Goal: Task Accomplishment & Management: Complete application form

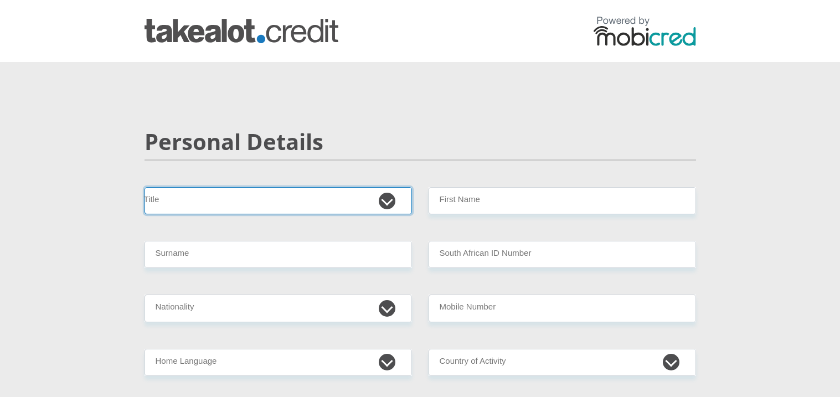
click at [383, 201] on select "Mr Ms Mrs Dr [PERSON_NAME]" at bounding box center [278, 200] width 267 height 27
select select "Mr"
click at [145, 187] on select "Mr Ms Mrs Dr [PERSON_NAME]" at bounding box center [278, 200] width 267 height 27
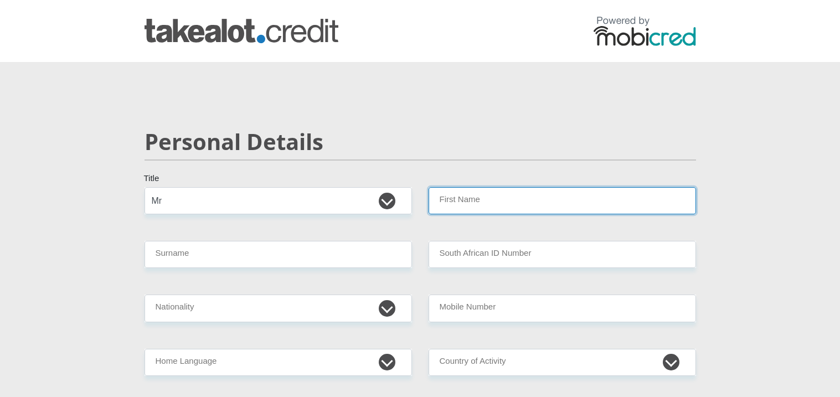
click at [456, 198] on input "First Name" at bounding box center [562, 200] width 267 height 27
type input "Bongumusa"
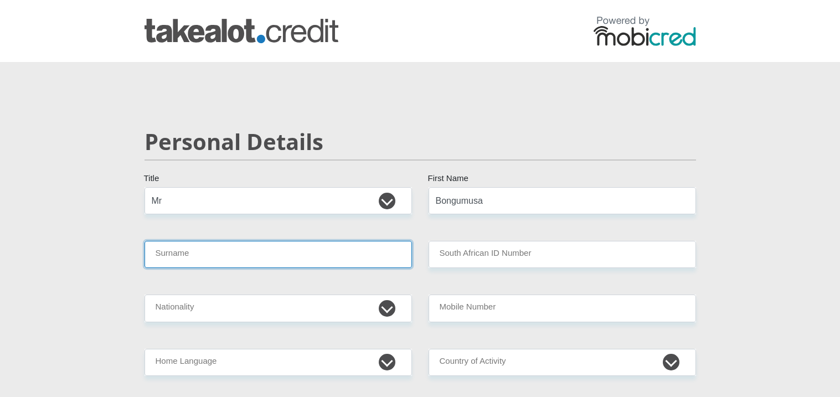
type input "Buthelezi"
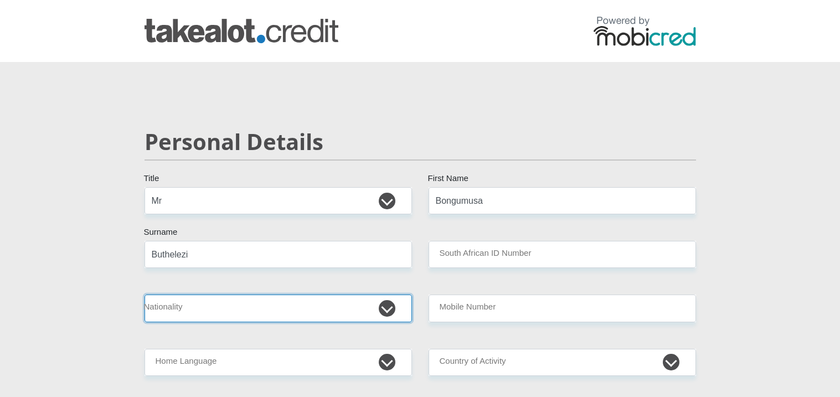
select select "ZAF"
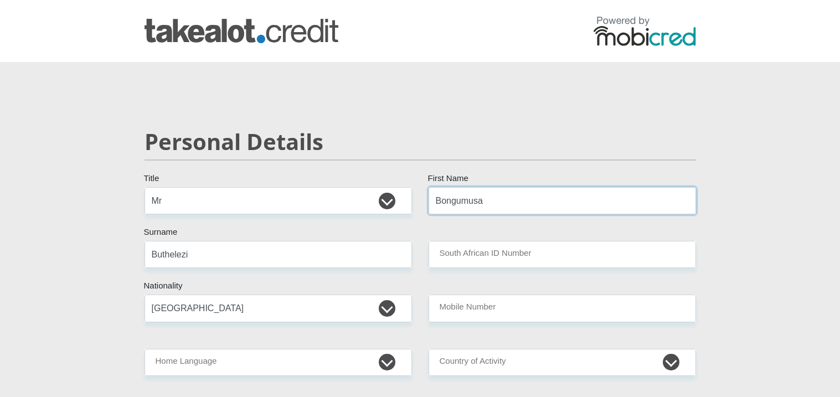
click at [504, 212] on input "Bongumusa" at bounding box center [562, 200] width 267 height 27
type input "Bongumusa"
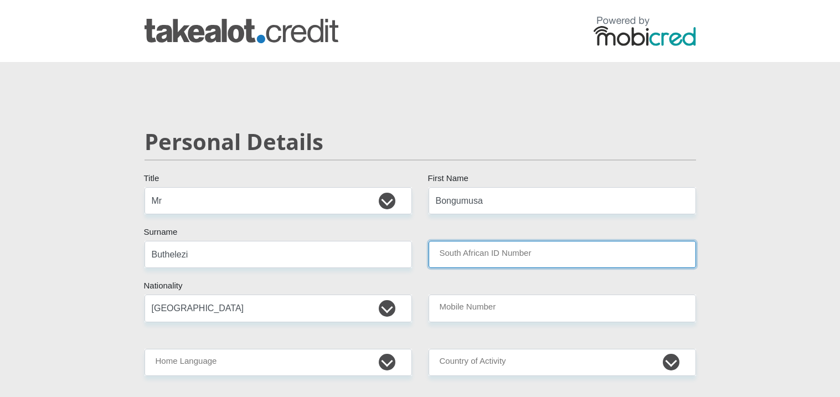
click at [436, 256] on input "South African ID Number" at bounding box center [562, 254] width 267 height 27
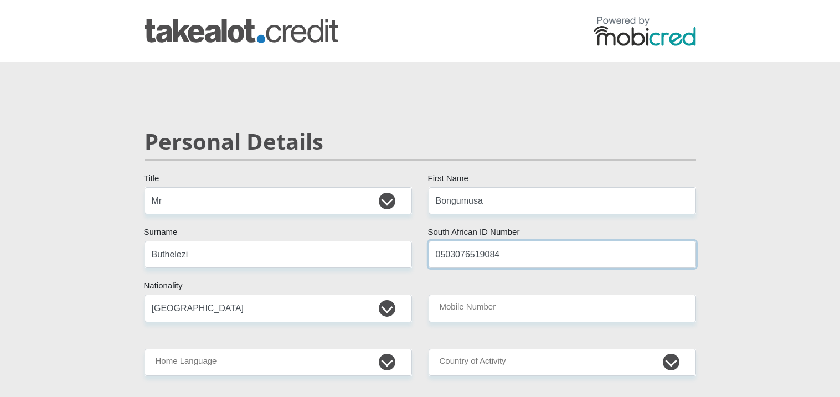
type input "0503076519084"
click at [348, 251] on input "Buthelezi" at bounding box center [278, 254] width 267 height 27
type input "Buthelezi"
click at [323, 311] on select "[GEOGRAPHIC_DATA] [GEOGRAPHIC_DATA] [GEOGRAPHIC_DATA] [GEOGRAPHIC_DATA] [GEOGRA…" at bounding box center [278, 308] width 267 height 27
click at [145, 295] on select "[GEOGRAPHIC_DATA] [GEOGRAPHIC_DATA] [GEOGRAPHIC_DATA] [GEOGRAPHIC_DATA] [GEOGRA…" at bounding box center [278, 308] width 267 height 27
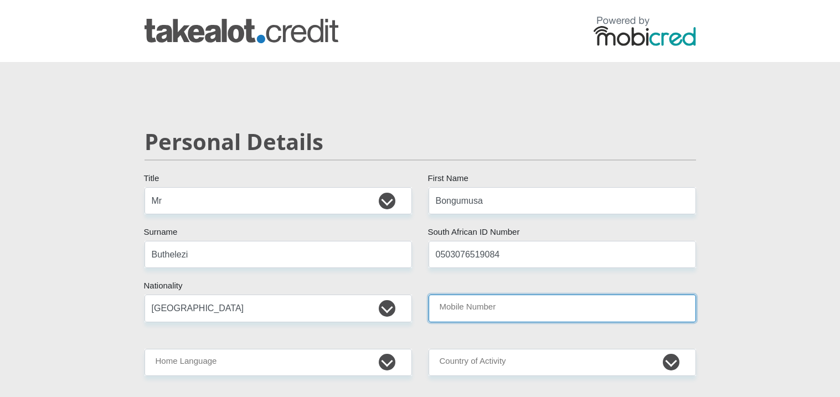
click at [482, 317] on input "Mobile Number" at bounding box center [562, 308] width 267 height 27
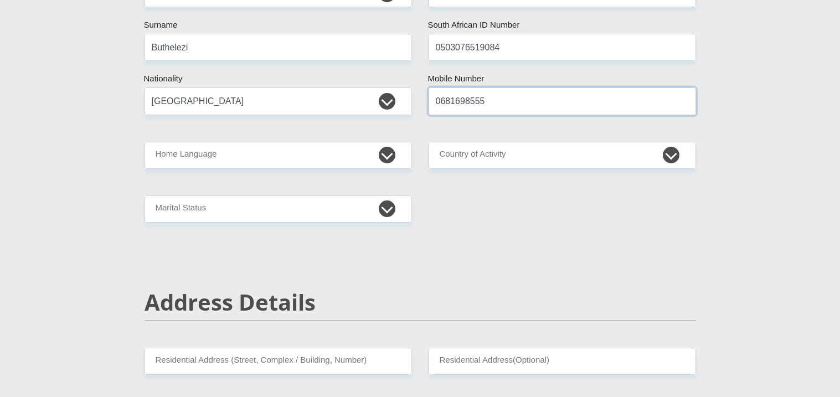
scroll to position [208, 0]
type input "0681698555"
click at [400, 313] on h2 "Address Details" at bounding box center [420, 301] width 551 height 27
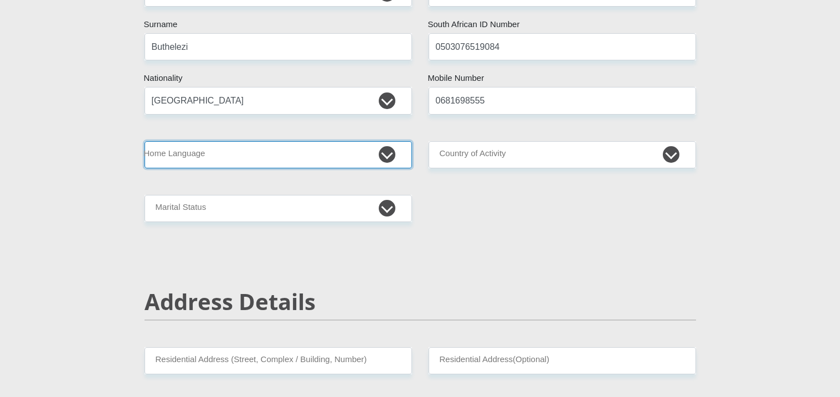
click at [379, 151] on select "Afrikaans English Sepedi South Ndebele Southern Sotho Swati Tsonga Tswana Venda…" at bounding box center [278, 154] width 267 height 27
select select "[DATE]"
click at [145, 141] on select "Afrikaans English Sepedi South Ndebele Southern Sotho Swati Tsonga Tswana Venda…" at bounding box center [278, 154] width 267 height 27
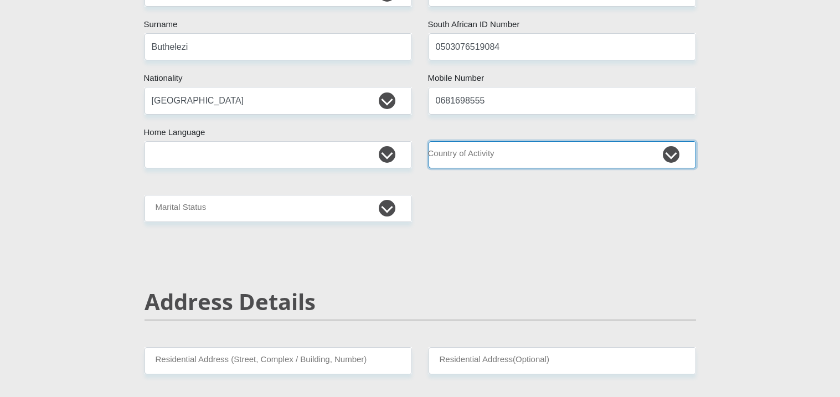
click at [495, 155] on select "[GEOGRAPHIC_DATA] [GEOGRAPHIC_DATA] [GEOGRAPHIC_DATA] [GEOGRAPHIC_DATA] [GEOGRA…" at bounding box center [562, 154] width 267 height 27
select select "ZAF"
click at [429, 141] on select "[GEOGRAPHIC_DATA] [GEOGRAPHIC_DATA] [GEOGRAPHIC_DATA] [GEOGRAPHIC_DATA] [GEOGRA…" at bounding box center [562, 154] width 267 height 27
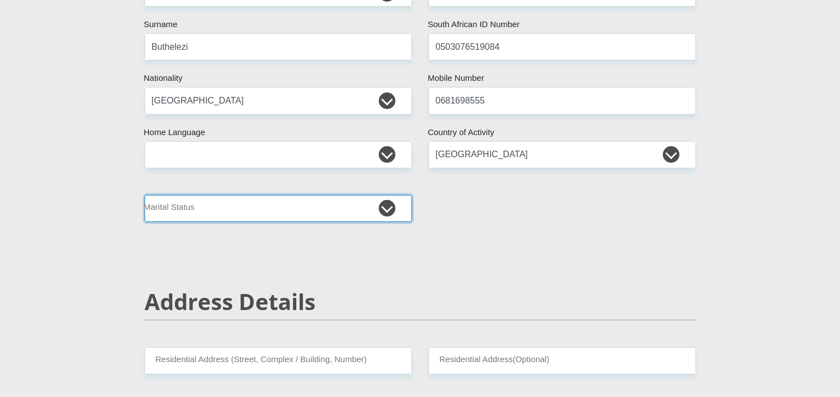
click at [393, 206] on select "Married ANC Single Divorced Widowed Married COP or Customary Law" at bounding box center [278, 208] width 267 height 27
select select "2"
click at [145, 195] on select "Married ANC Single Divorced Widowed Married COP or Customary Law" at bounding box center [278, 208] width 267 height 27
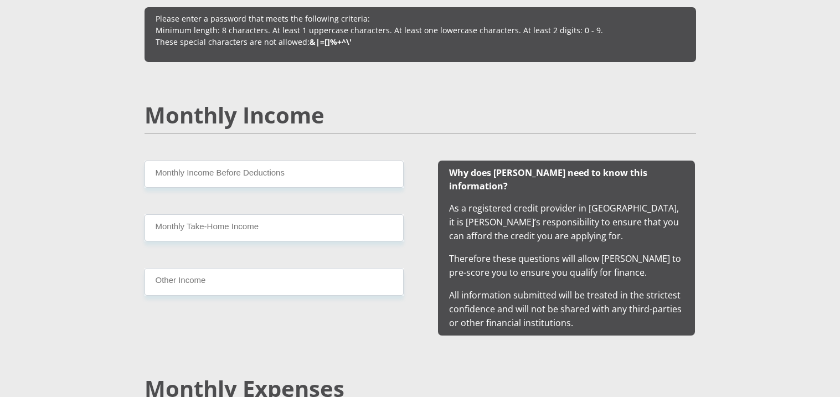
scroll to position [969, 0]
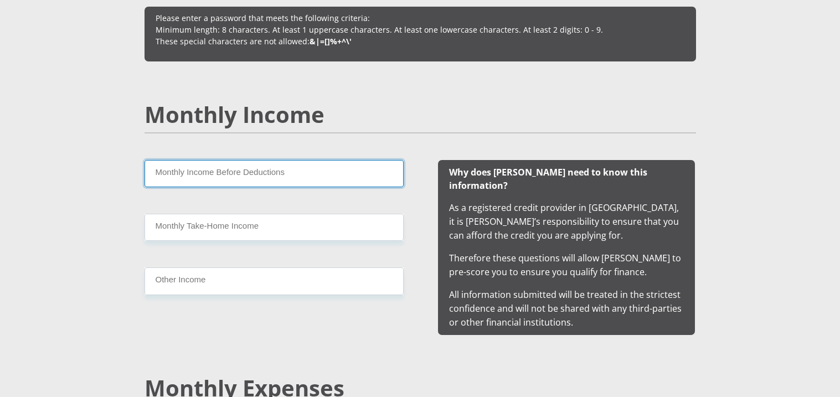
click at [338, 180] on input "Monthly Income Before Deductions" at bounding box center [274, 173] width 259 height 27
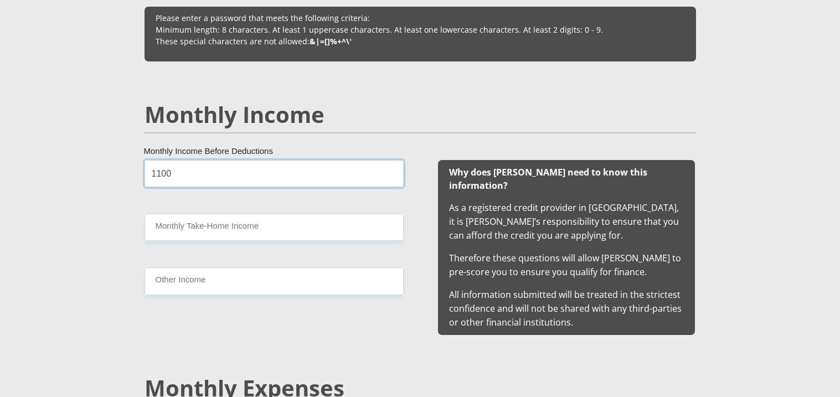
type input "1100"
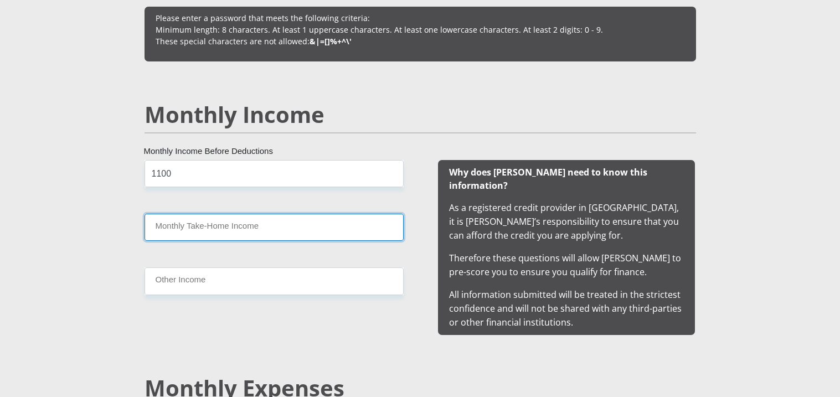
click at [319, 227] on input "Monthly Take-Home Income" at bounding box center [274, 227] width 259 height 27
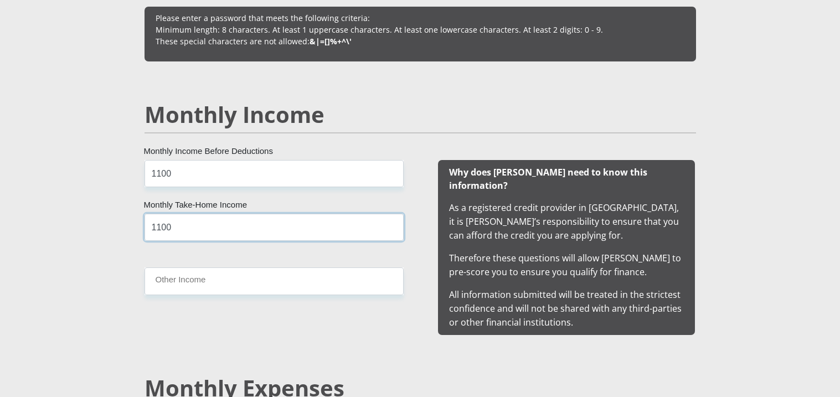
type input "1100"
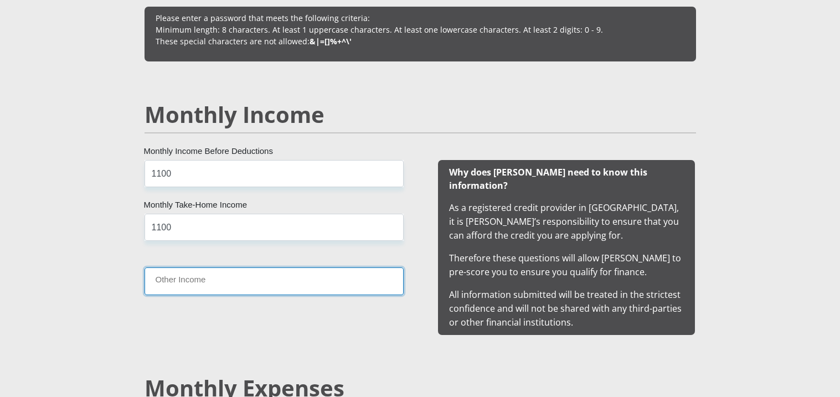
click at [296, 279] on input "Other Income" at bounding box center [274, 280] width 259 height 27
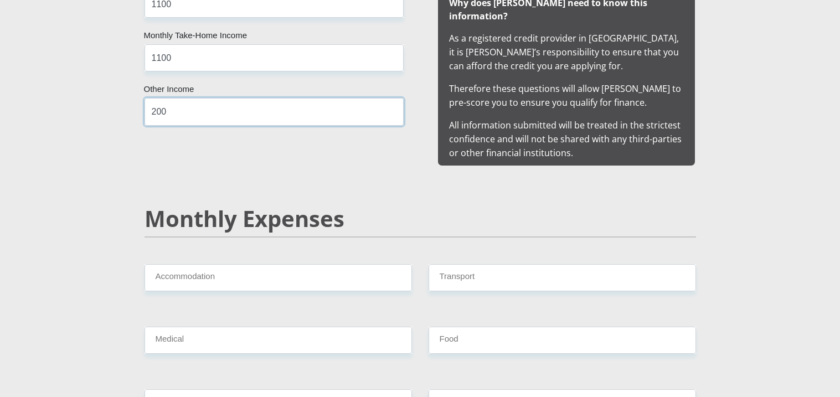
scroll to position [1144, 0]
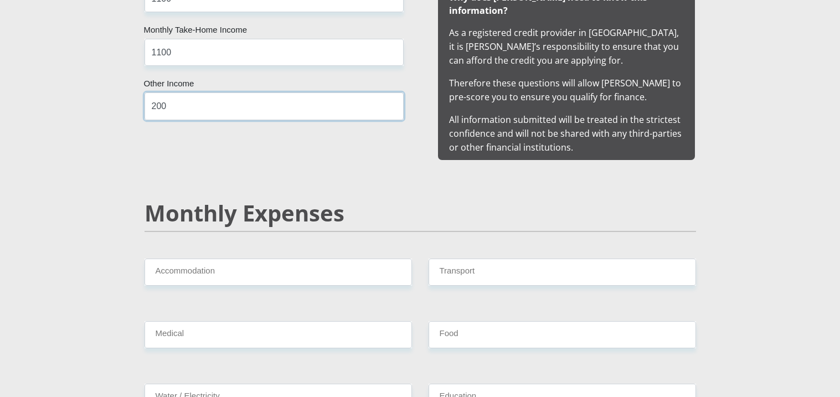
type input "200"
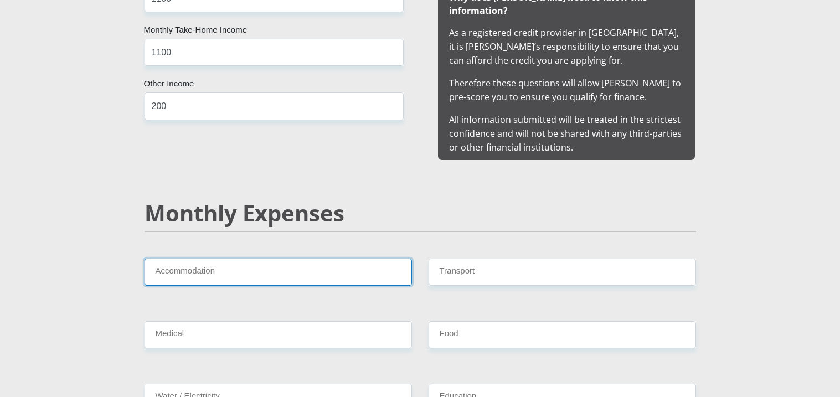
click at [168, 264] on input "Accommodation" at bounding box center [278, 272] width 267 height 27
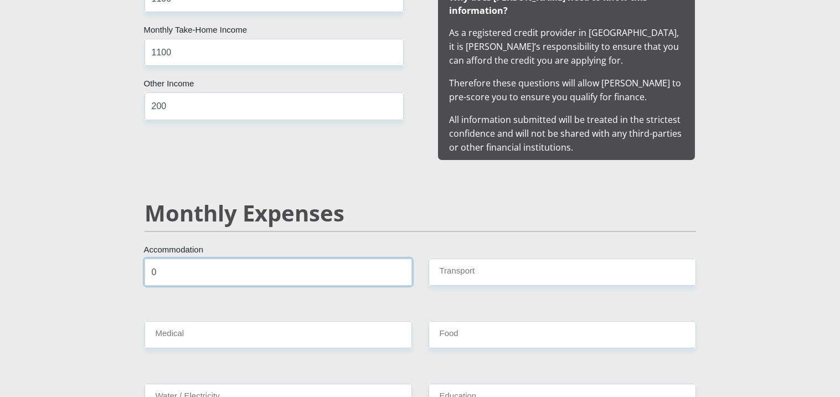
type input "0"
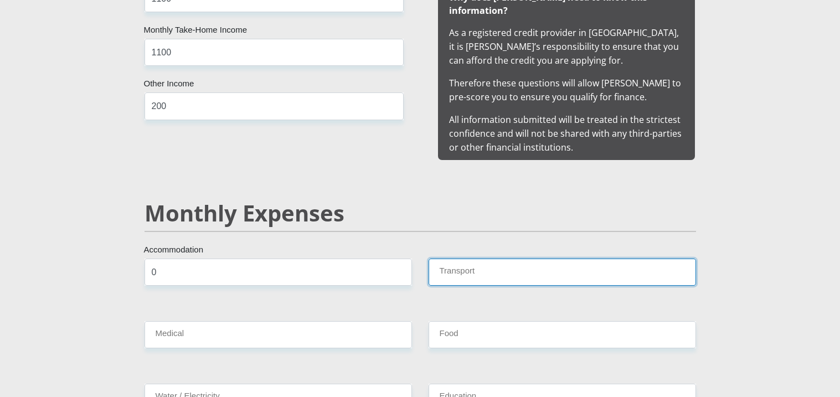
click at [446, 260] on input "Transport" at bounding box center [562, 272] width 267 height 27
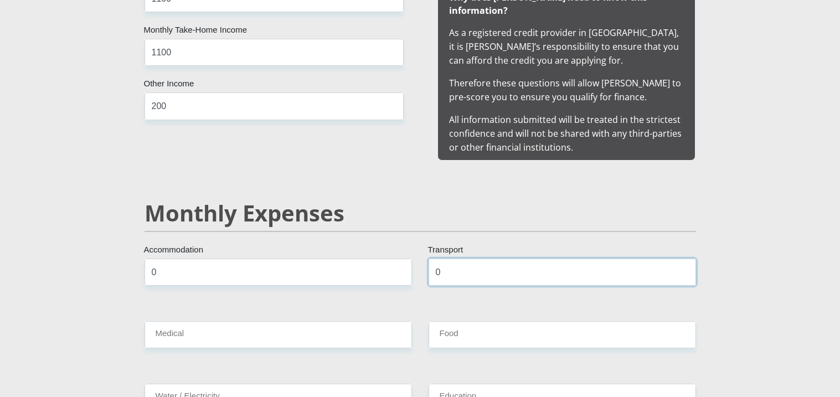
type input "0"
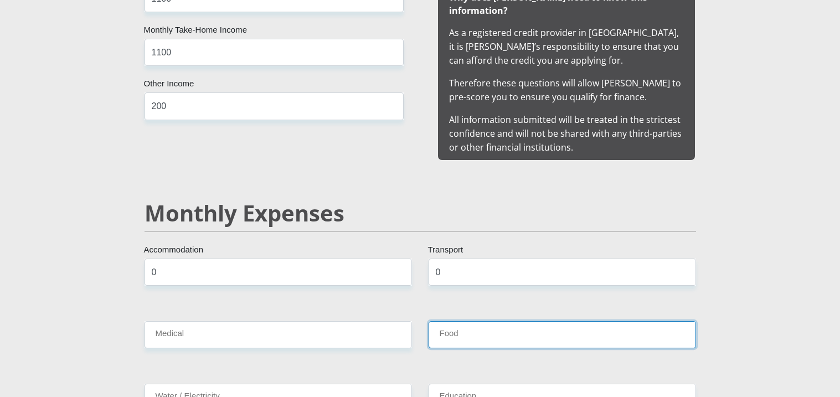
click at [449, 324] on input "Food" at bounding box center [562, 334] width 267 height 27
type input "1"
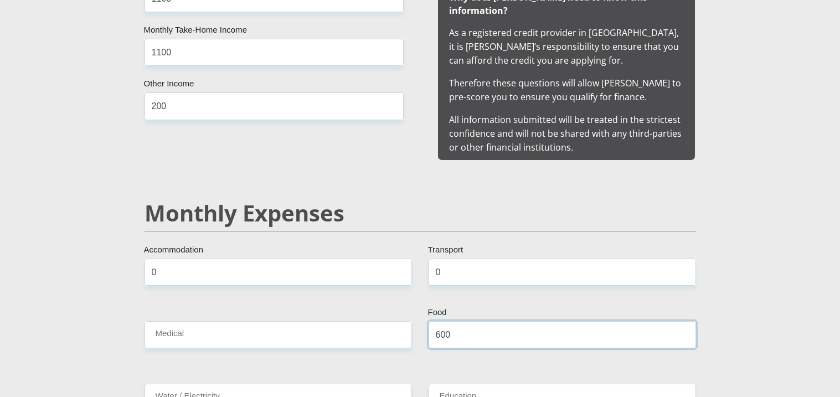
type input "600"
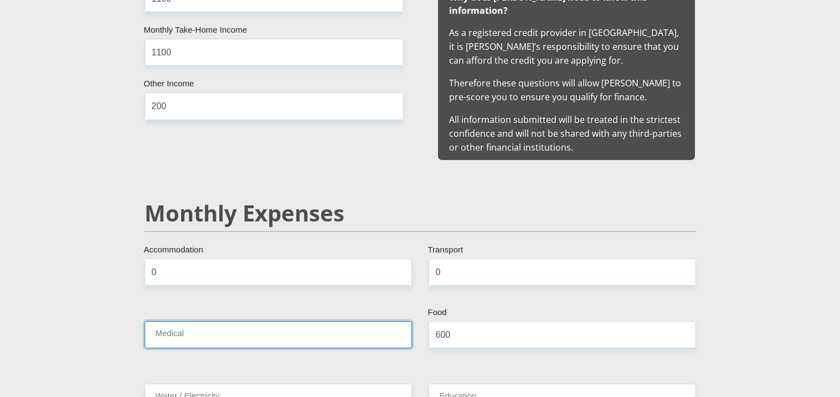
click at [379, 322] on input "Medical" at bounding box center [278, 334] width 267 height 27
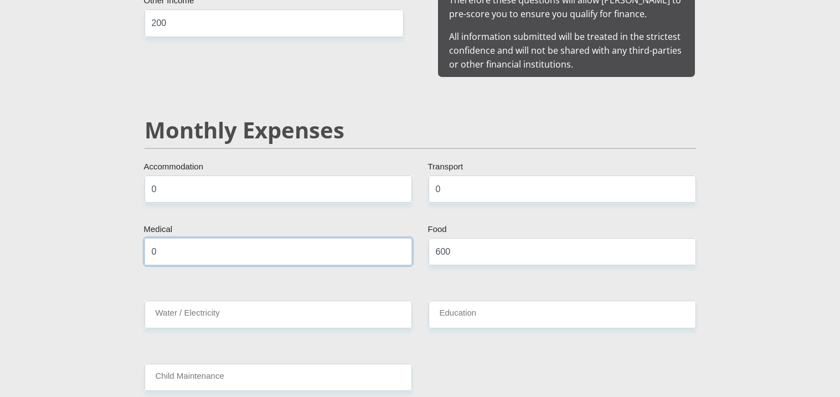
scroll to position [1230, 0]
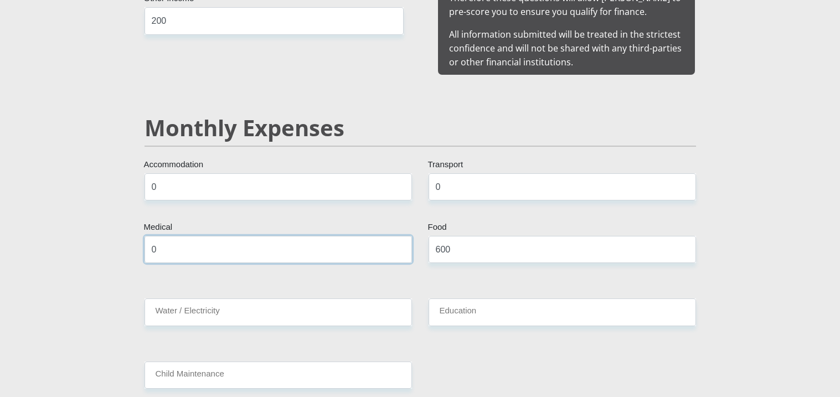
type input "0"
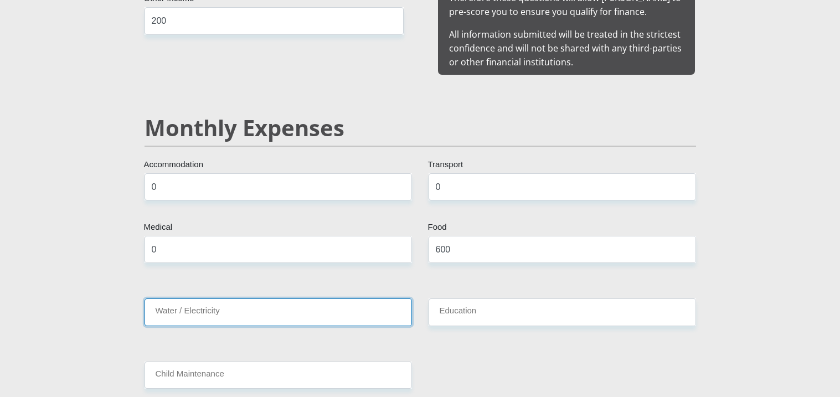
click at [287, 298] on input "Water / Electricity" at bounding box center [278, 311] width 267 height 27
type input "0"
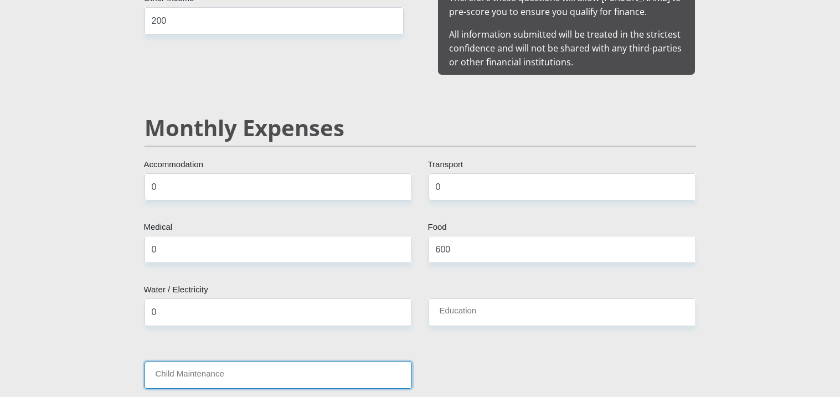
click at [234, 368] on input "Child Maintenance" at bounding box center [278, 375] width 267 height 27
type input "00"
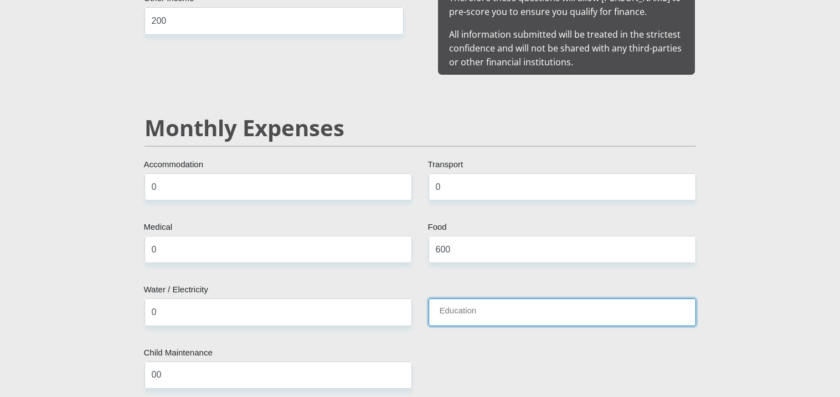
click at [462, 306] on input "Education" at bounding box center [562, 311] width 267 height 27
type input "0"
click at [302, 369] on input "00" at bounding box center [278, 375] width 267 height 27
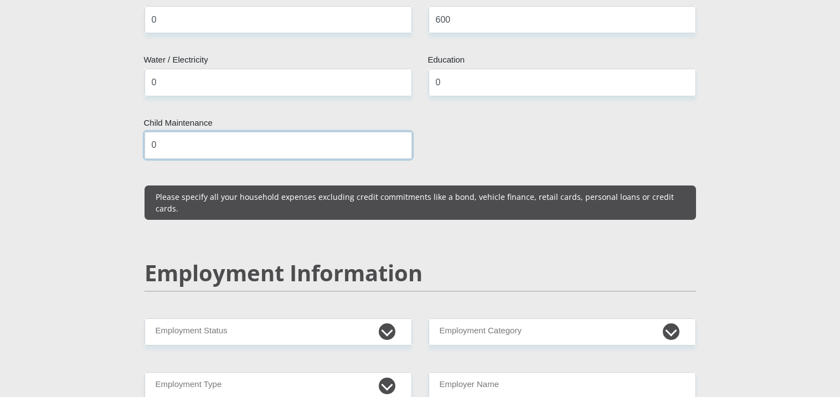
scroll to position [1464, 0]
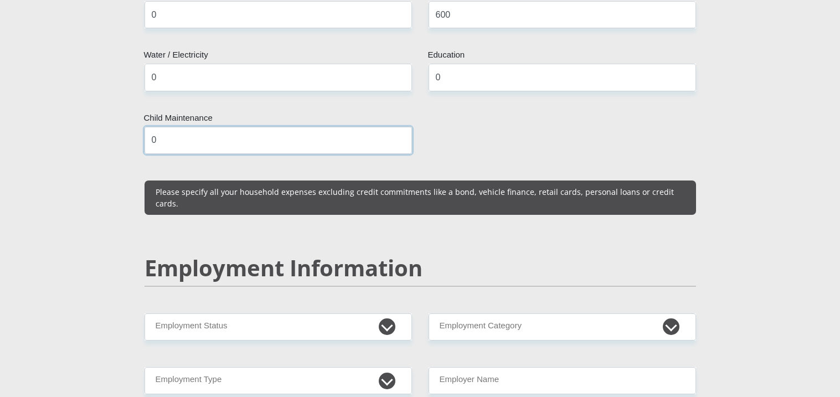
type input "0"
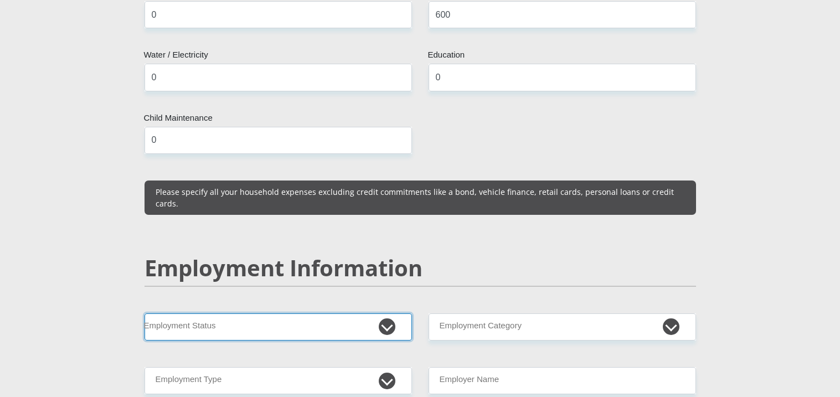
click at [341, 313] on select "Permanent/Full-time Part-time/Casual [DEMOGRAPHIC_DATA] Worker Self-Employed Ho…" at bounding box center [278, 326] width 267 height 27
select select "7"
click at [145, 313] on select "Permanent/Full-time Part-time/Casual [DEMOGRAPHIC_DATA] Worker Self-Employed Ho…" at bounding box center [278, 326] width 267 height 27
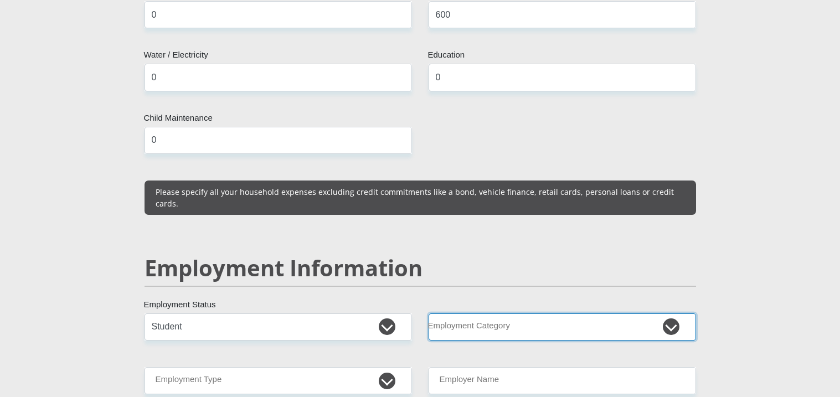
click at [536, 313] on select "AGRICULTURE ALCOHOL & TOBACCO CONSTRUCTION MATERIALS METALLURGY EQUIPMENT FOR R…" at bounding box center [562, 326] width 267 height 27
select select "77"
click at [429, 313] on select "AGRICULTURE ALCOHOL & TOBACCO CONSTRUCTION MATERIALS METALLURGY EQUIPMENT FOR R…" at bounding box center [562, 326] width 267 height 27
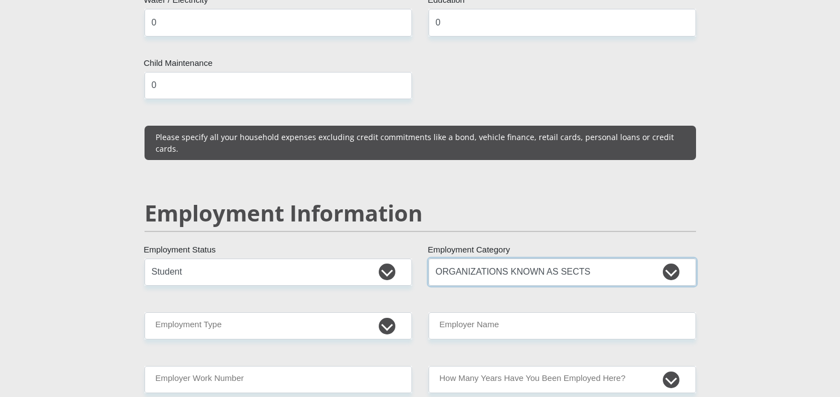
scroll to position [1522, 0]
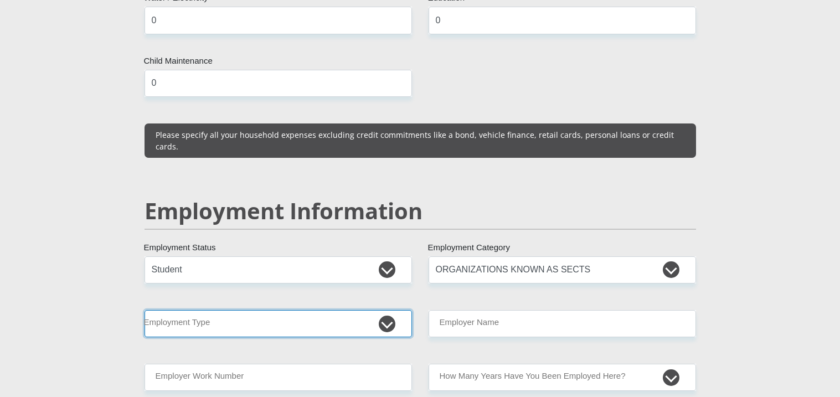
click at [389, 310] on select "College/Lecturer Craft Seller Creative Driver Executive Farmer Forces - Non Com…" at bounding box center [278, 323] width 267 height 27
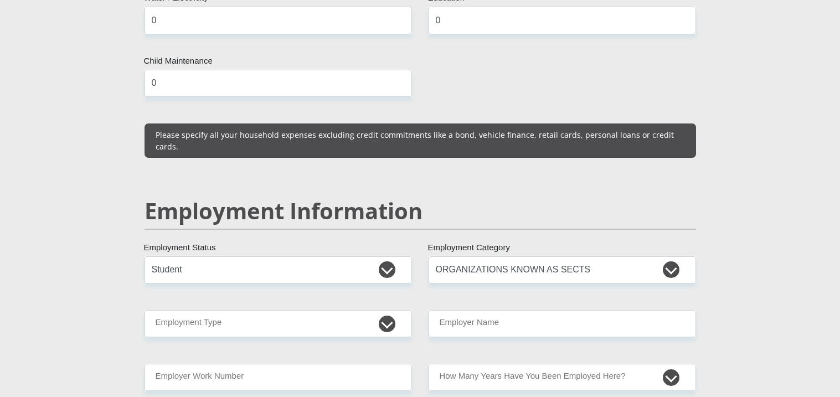
click at [143, 310] on div "College/Lecturer Craft Seller Creative Driver Executive Farmer Forces - Non Com…" at bounding box center [278, 323] width 284 height 27
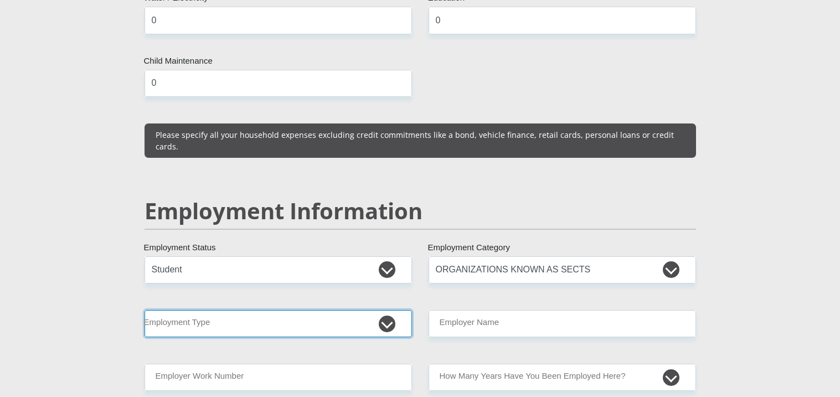
click at [324, 310] on select "College/Lecturer Craft Seller Creative Driver Executive Farmer Forces - Non Com…" at bounding box center [278, 323] width 267 height 27
select select "Student"
click at [145, 310] on select "College/Lecturer Craft Seller Creative Driver Executive Farmer Forces - Non Com…" at bounding box center [278, 323] width 267 height 27
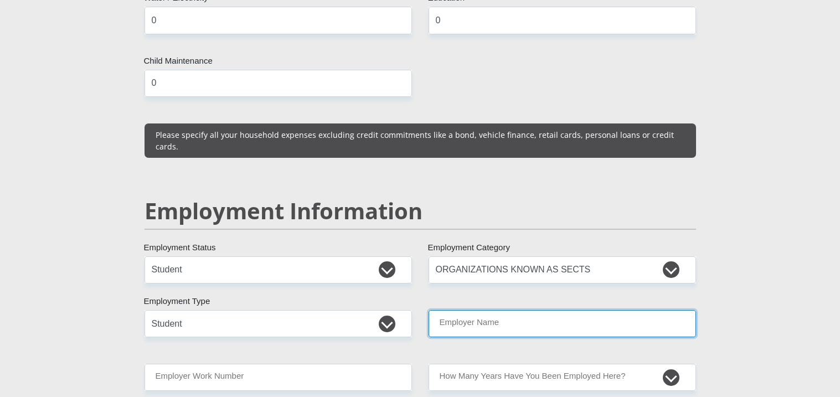
click at [498, 311] on input "Employer Name" at bounding box center [562, 323] width 267 height 27
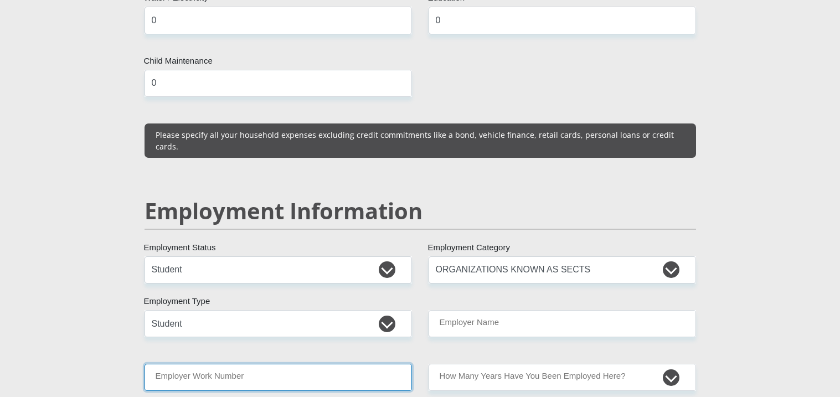
click at [382, 364] on input "Employer Work Number" at bounding box center [278, 377] width 267 height 27
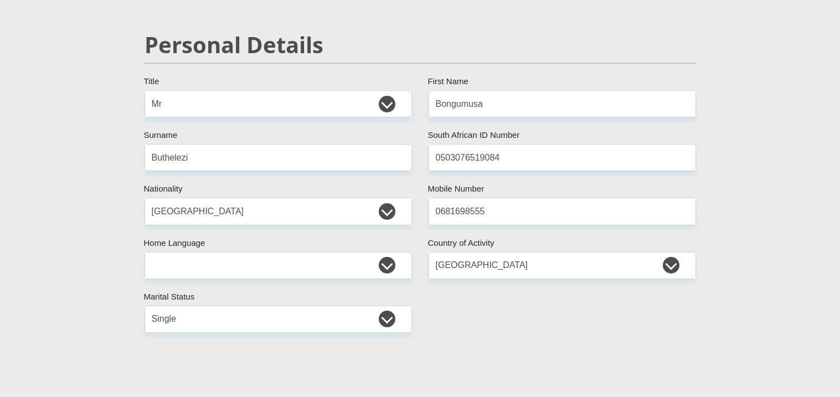
scroll to position [0, 0]
